Goal: Information Seeking & Learning: Learn about a topic

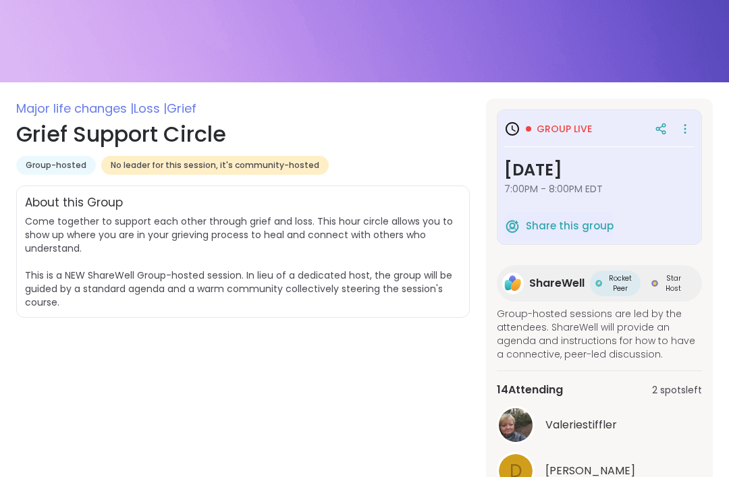
scroll to position [147, 0]
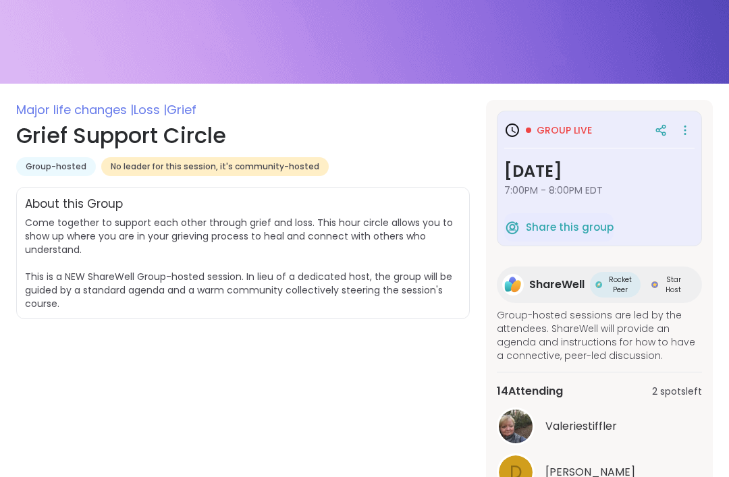
click at [563, 130] on span "Group live" at bounding box center [564, 131] width 55 height 14
click at [545, 132] on span "Group live" at bounding box center [564, 131] width 55 height 14
click at [575, 128] on span "Group live" at bounding box center [564, 131] width 55 height 14
click at [688, 131] on icon at bounding box center [686, 130] width 14 height 19
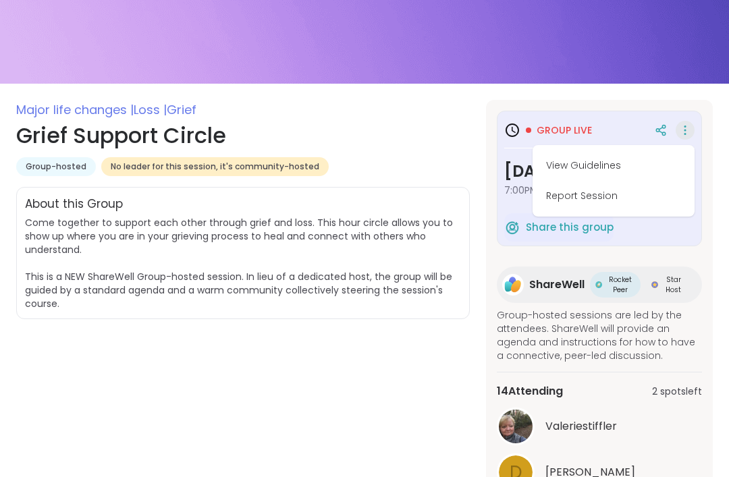
click at [591, 166] on button "View Guidelines" at bounding box center [613, 166] width 151 height 30
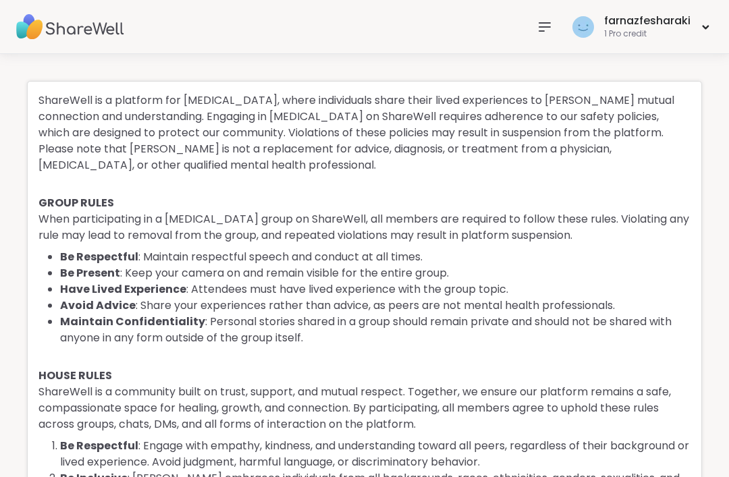
click at [708, 24] on icon at bounding box center [706, 26] width 9 height 5
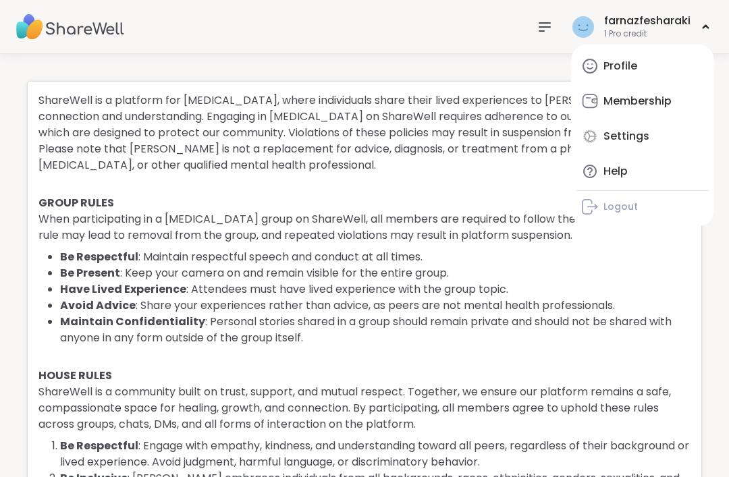
click at [614, 169] on div "Help" at bounding box center [616, 171] width 24 height 15
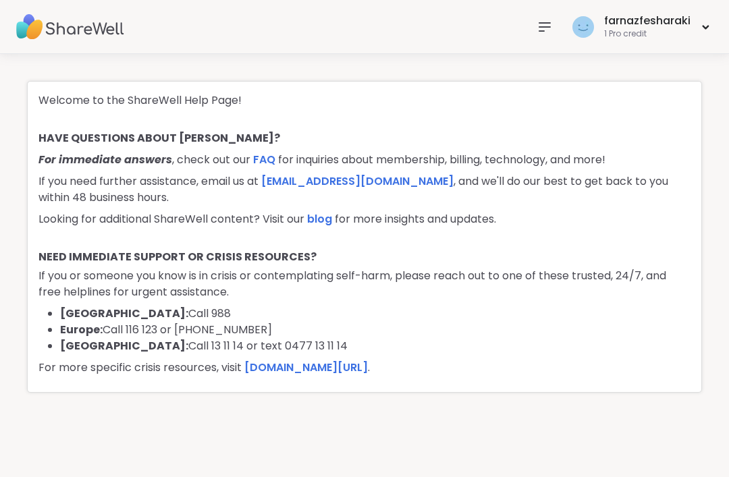
click at [538, 29] on nav at bounding box center [544, 27] width 27 height 27
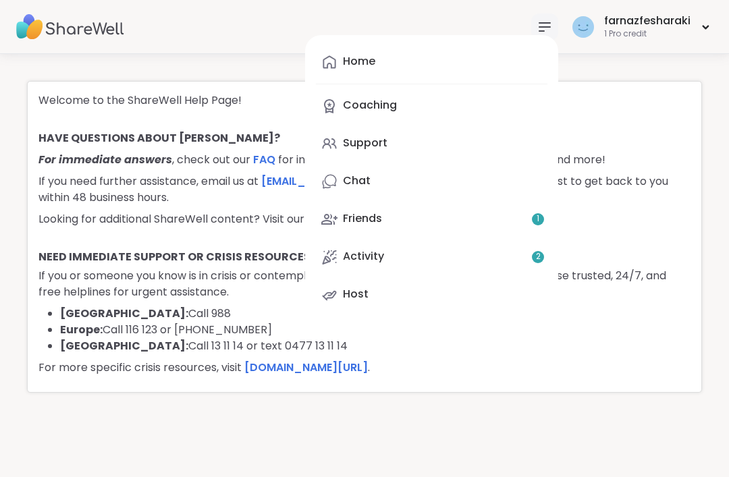
click at [387, 174] on link "Chat" at bounding box center [432, 181] width 232 height 32
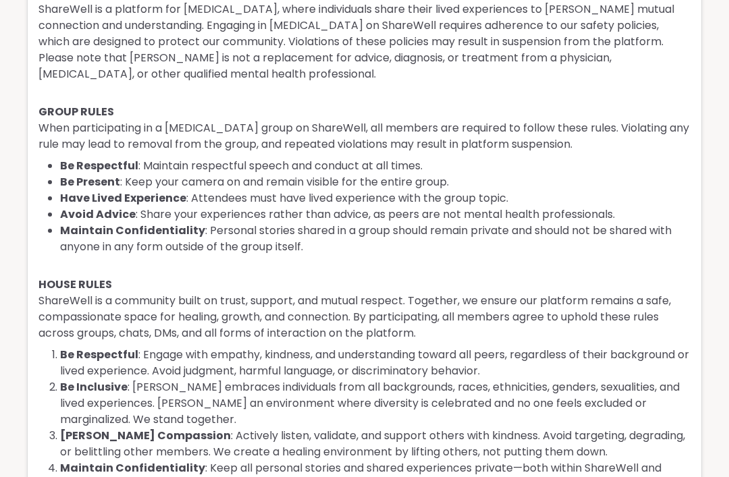
scroll to position [1, 0]
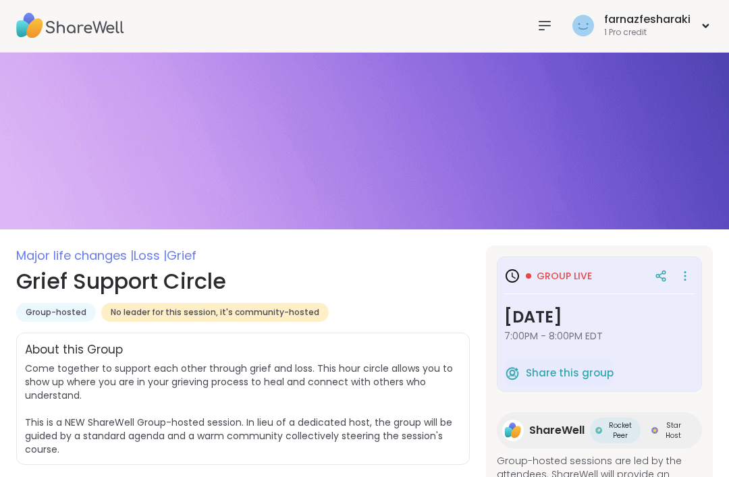
click at [563, 275] on span "Group live" at bounding box center [564, 276] width 55 height 14
click at [537, 276] on span "Group live" at bounding box center [564, 276] width 55 height 14
click at [536, 278] on div "Group live" at bounding box center [559, 276] width 66 height 14
click at [561, 372] on span "Share this group" at bounding box center [570, 374] width 88 height 16
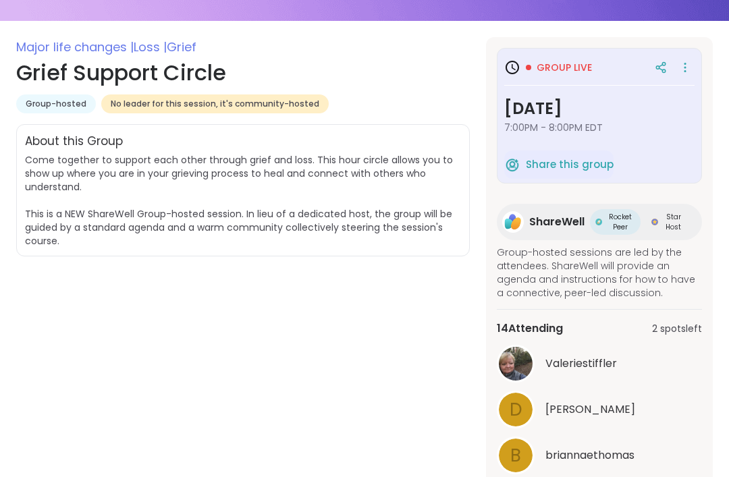
scroll to position [211, 0]
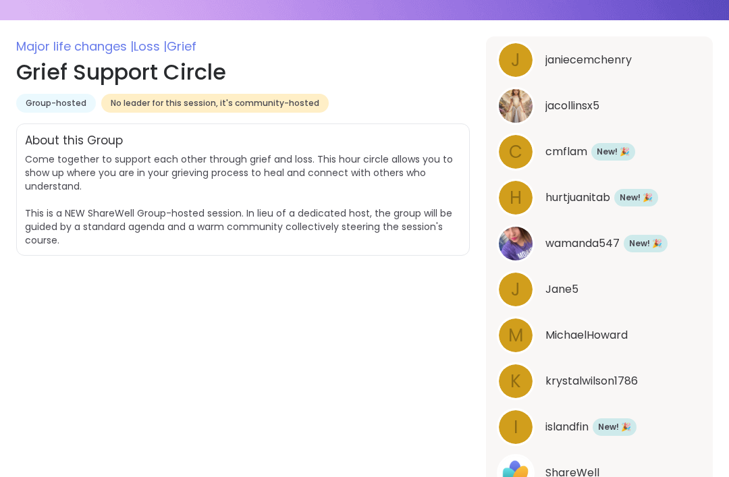
scroll to position [486, 0]
click at [576, 472] on span "ShareWell" at bounding box center [573, 474] width 54 height 16
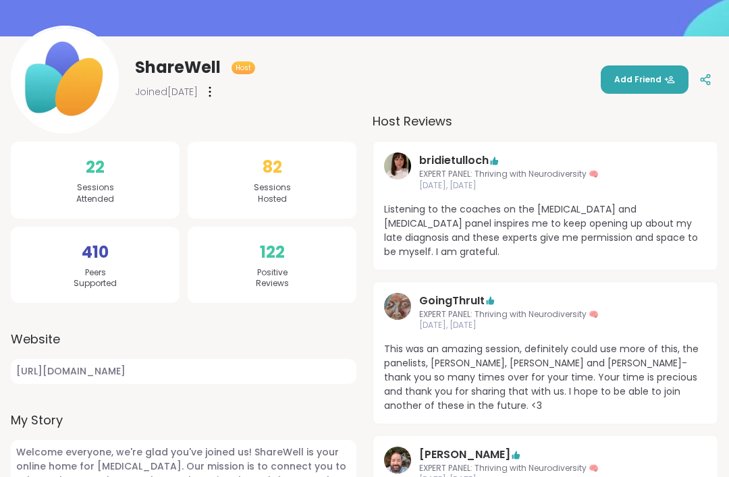
scroll to position [133, 0]
